Goal: Find specific page/section: Find specific page/section

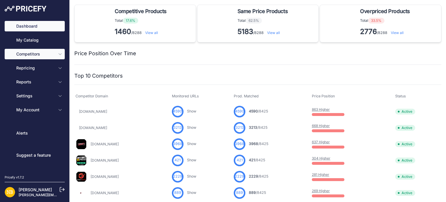
click at [58, 55] on icon "Sidebar" at bounding box center [60, 54] width 5 height 5
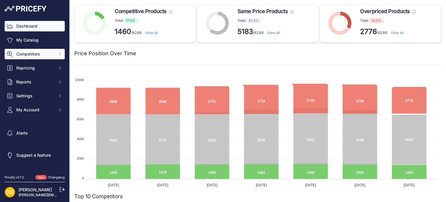
click at [61, 54] on icon "Sidebar" at bounding box center [60, 54] width 1 height 3
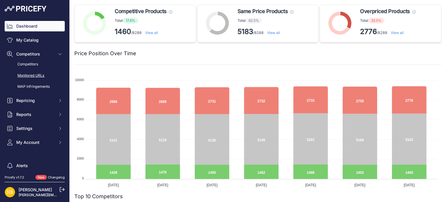
click at [38, 75] on link "Monitored URLs" at bounding box center [35, 76] width 60 height 10
